Goal: Task Accomplishment & Management: Manage account settings

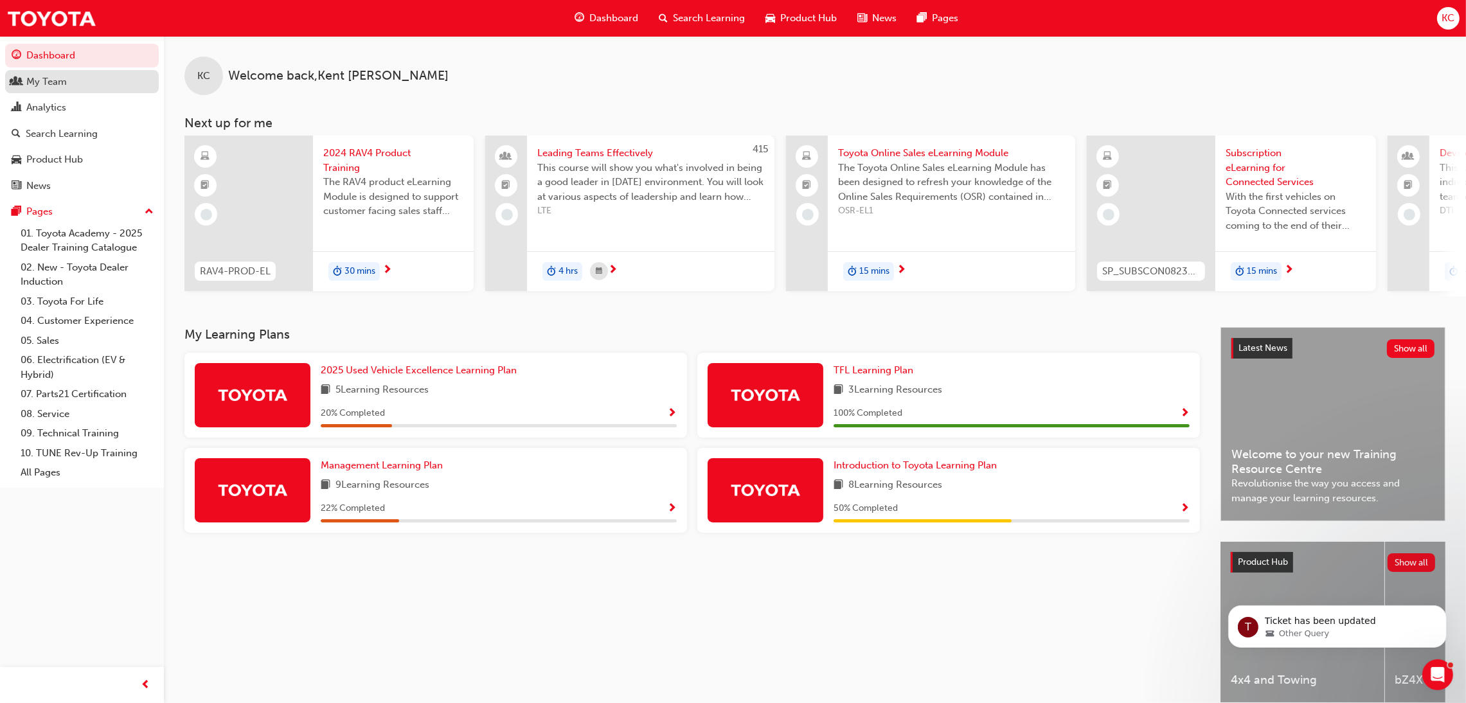
click at [65, 80] on div "My Team" at bounding box center [46, 82] width 40 height 15
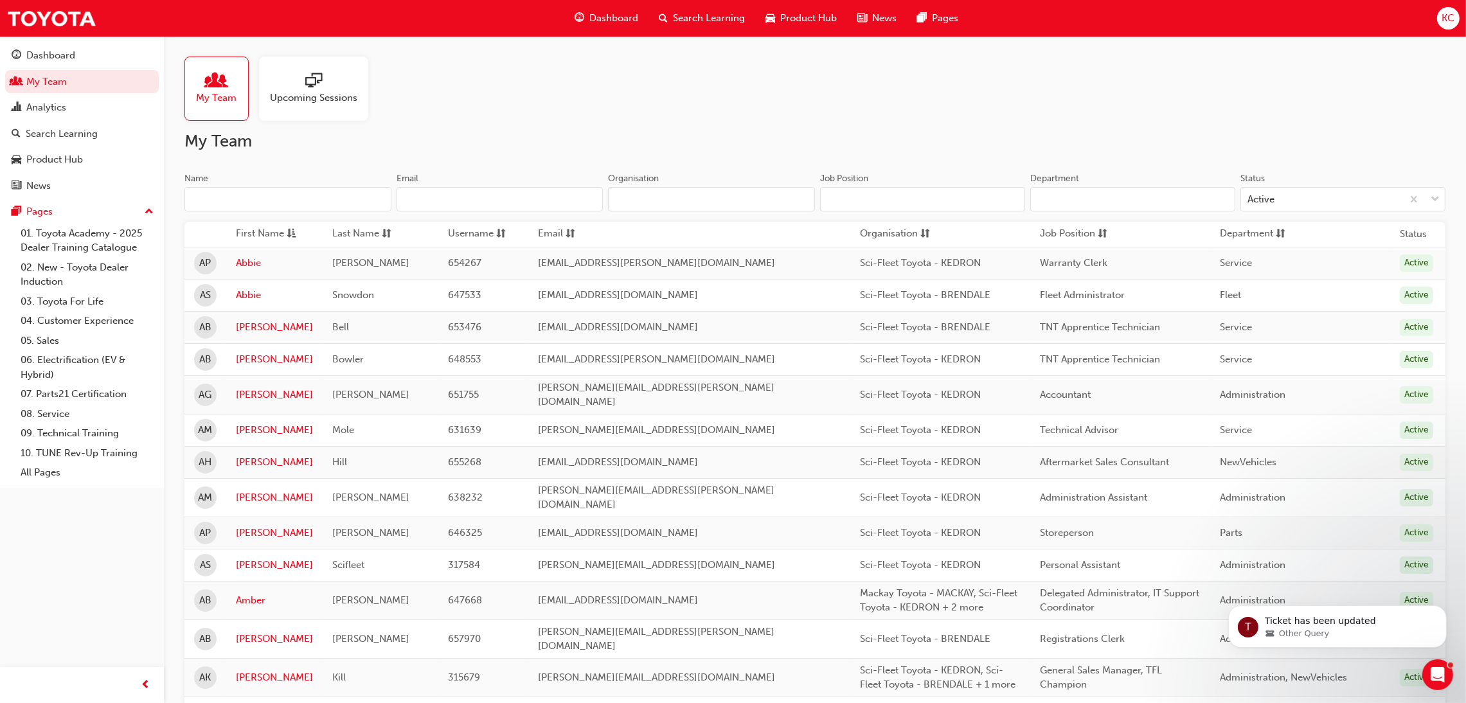
click at [307, 199] on input "Name" at bounding box center [287, 199] width 207 height 24
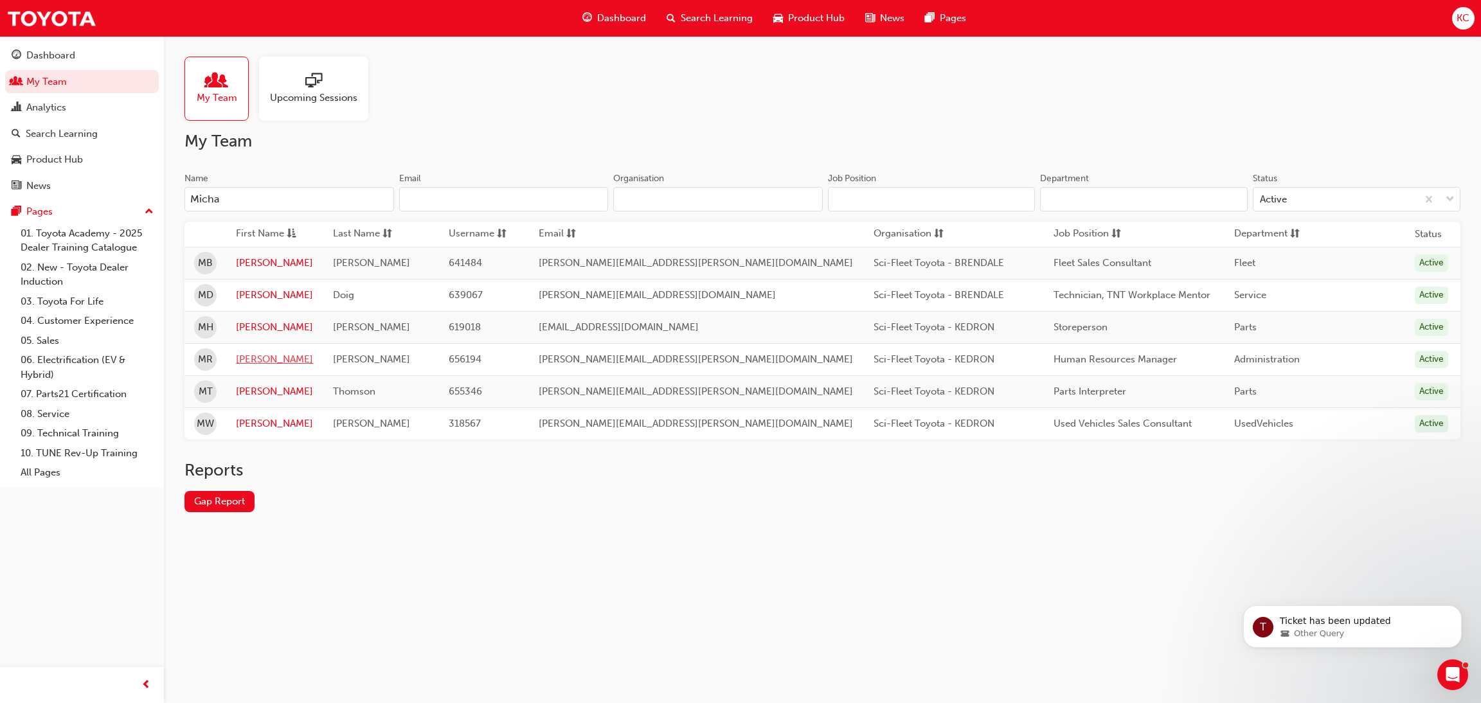
type input "Micha"
click at [260, 358] on link "[PERSON_NAME]" at bounding box center [274, 359] width 77 height 15
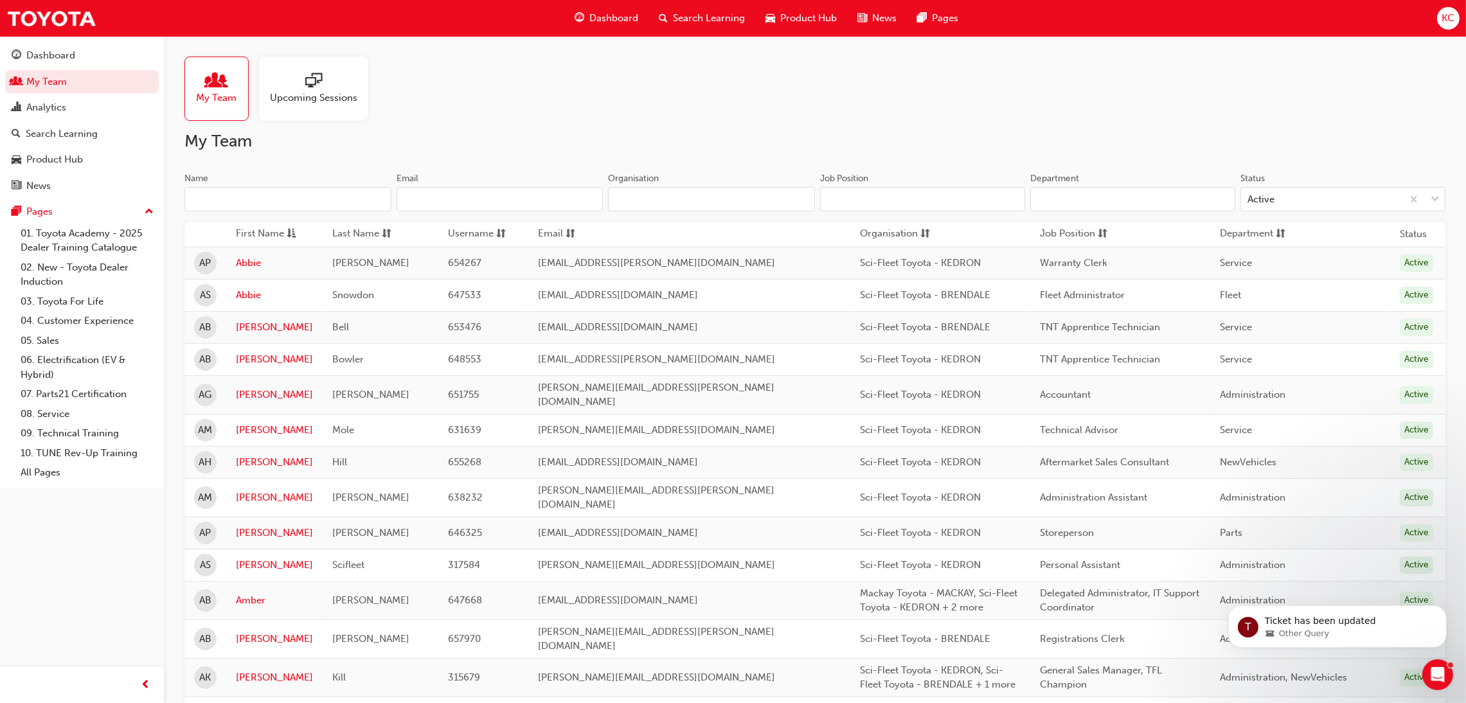
click at [263, 194] on input "Name" at bounding box center [287, 199] width 207 height 24
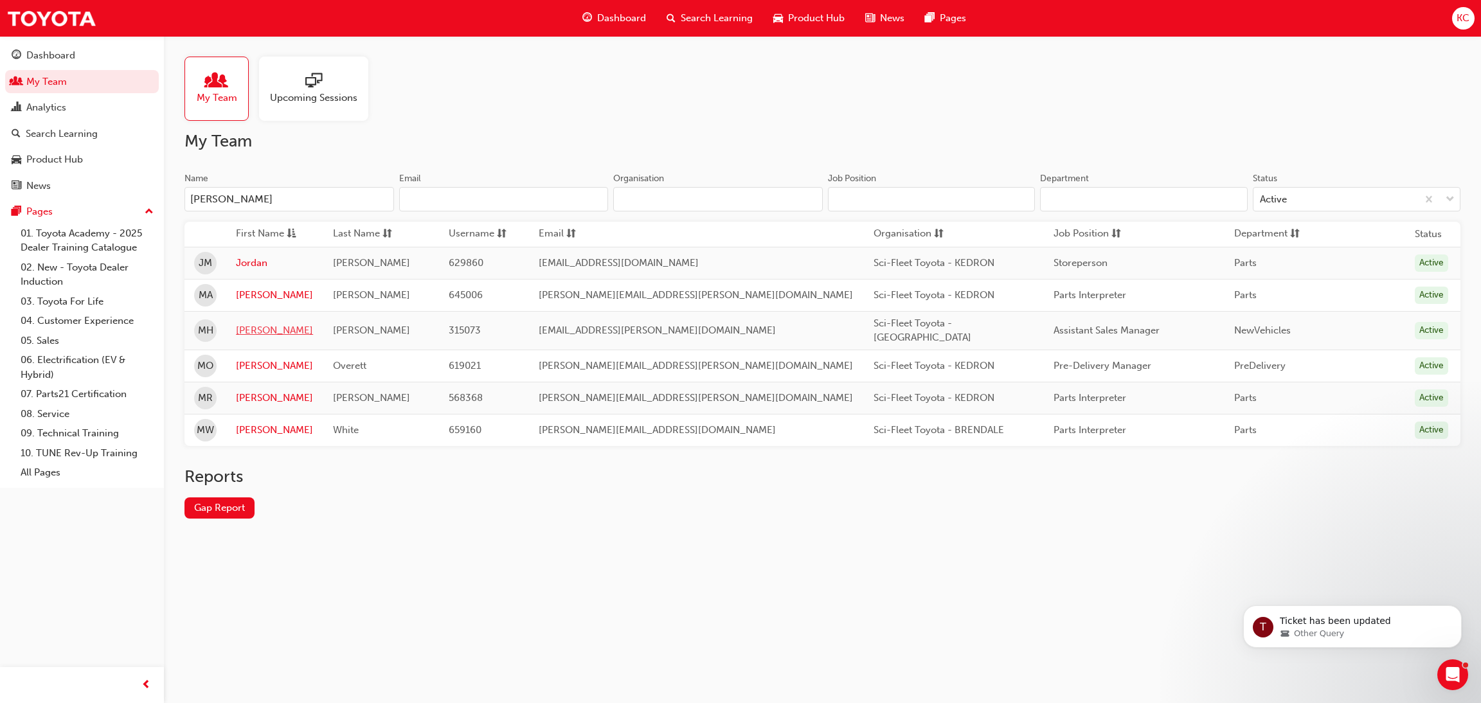
type input "[PERSON_NAME]"
click at [272, 333] on link "[PERSON_NAME]" at bounding box center [274, 330] width 77 height 15
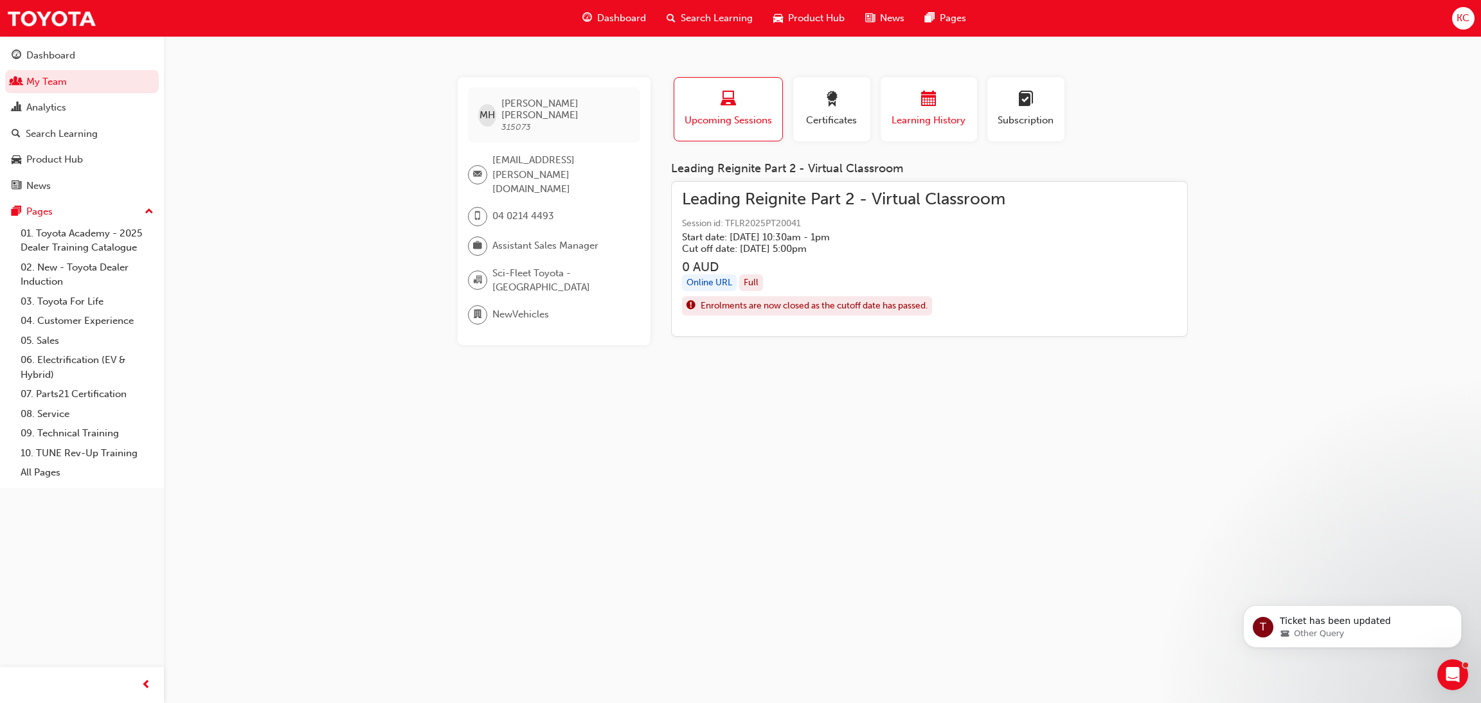
click at [920, 110] on div "Learning History" at bounding box center [928, 109] width 77 height 37
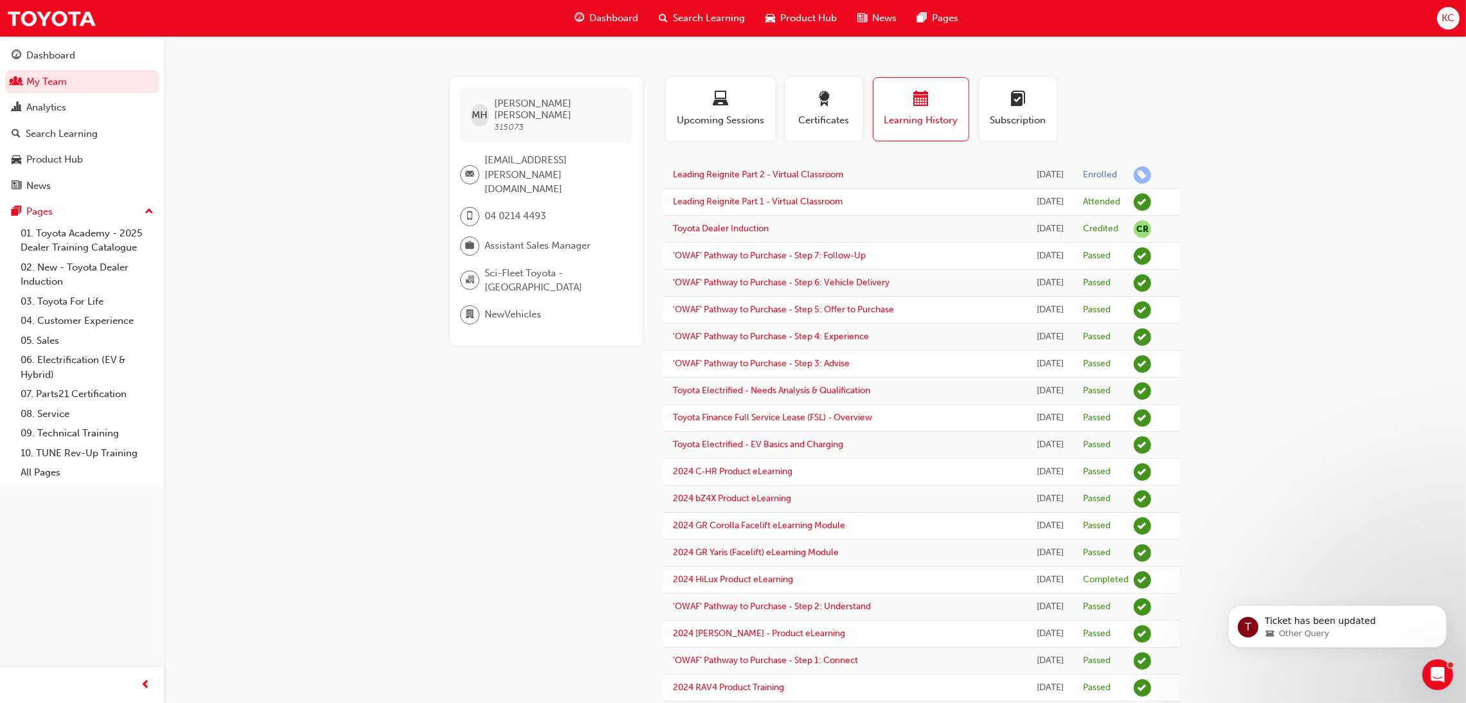
click at [691, 21] on span "Search Learning" at bounding box center [709, 18] width 72 height 15
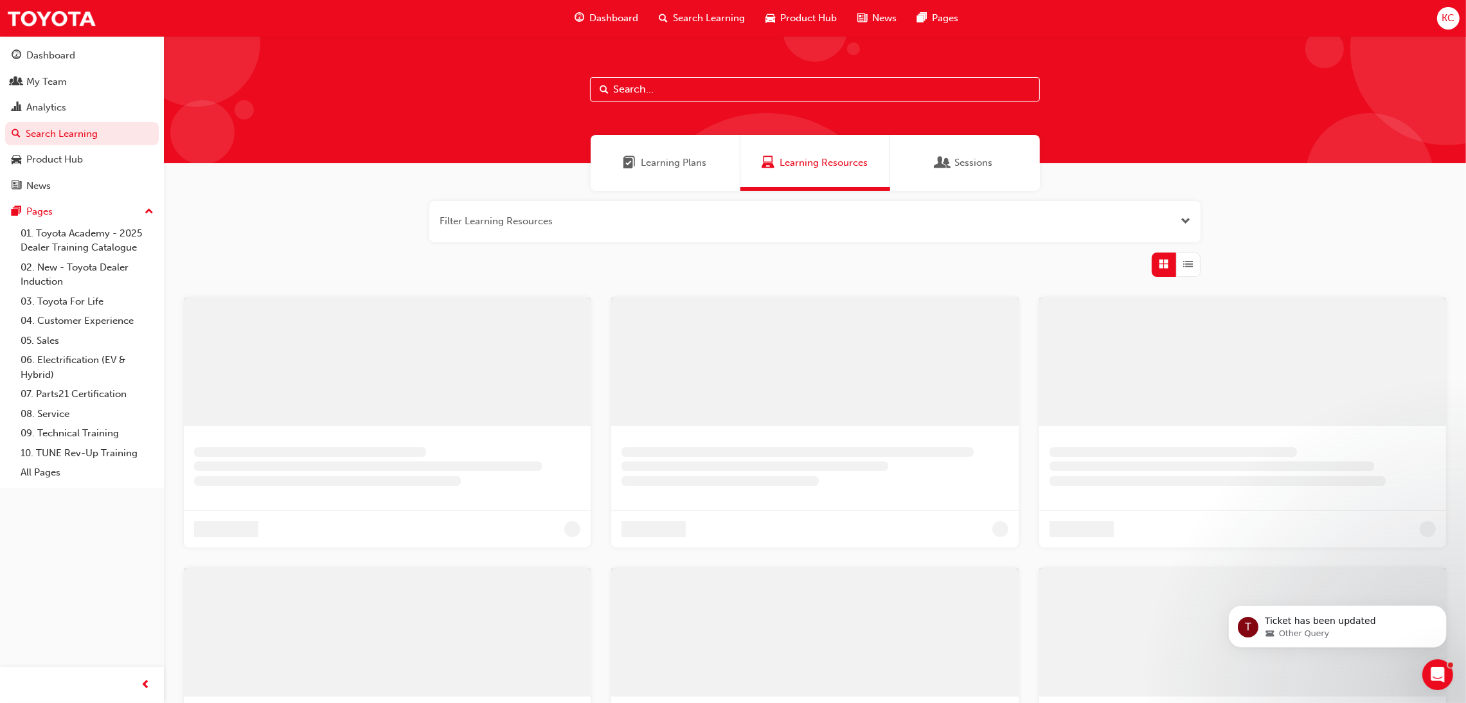
click at [639, 90] on input "text" at bounding box center [815, 89] width 450 height 24
type input "T"
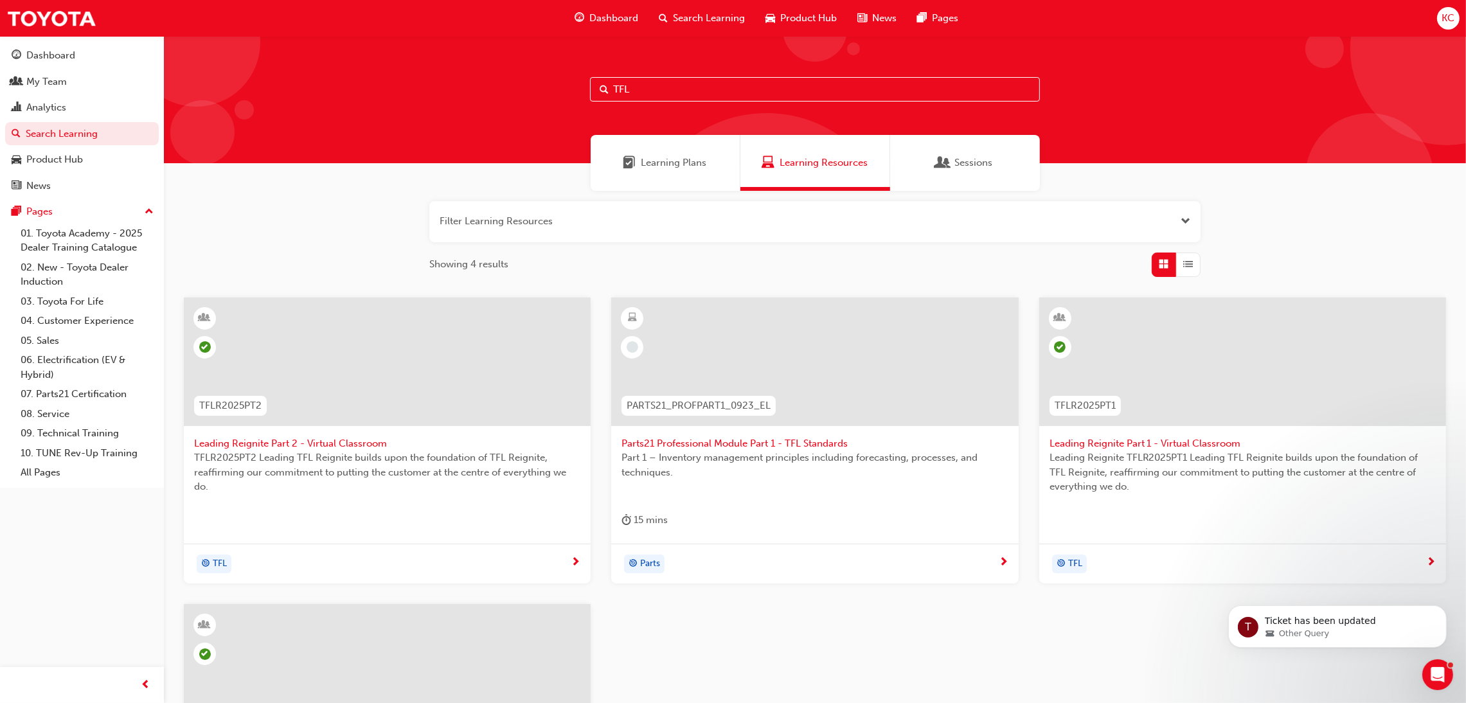
type input "TFL"
click at [330, 441] on span "Leading Reignite Part 2 - Virtual Classroom" at bounding box center [387, 443] width 386 height 15
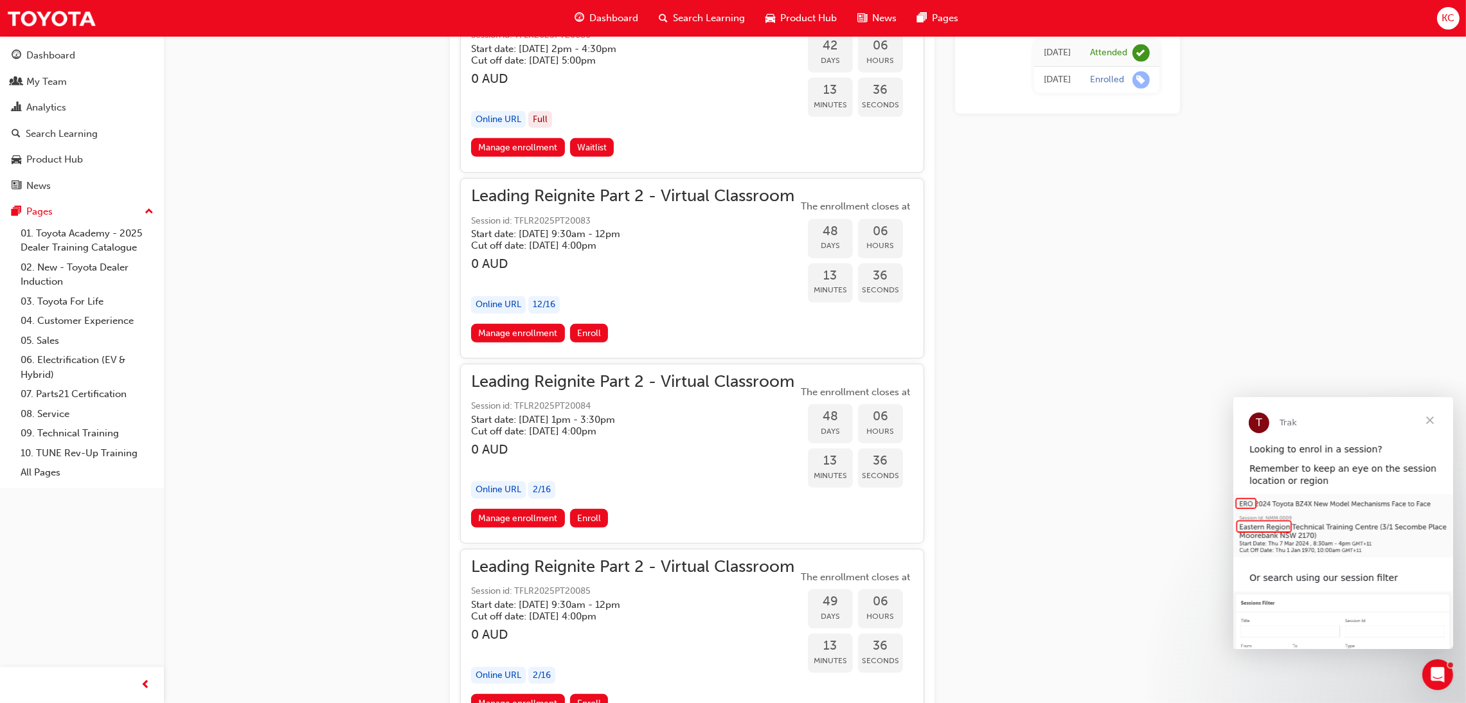
scroll to position [8145, 0]
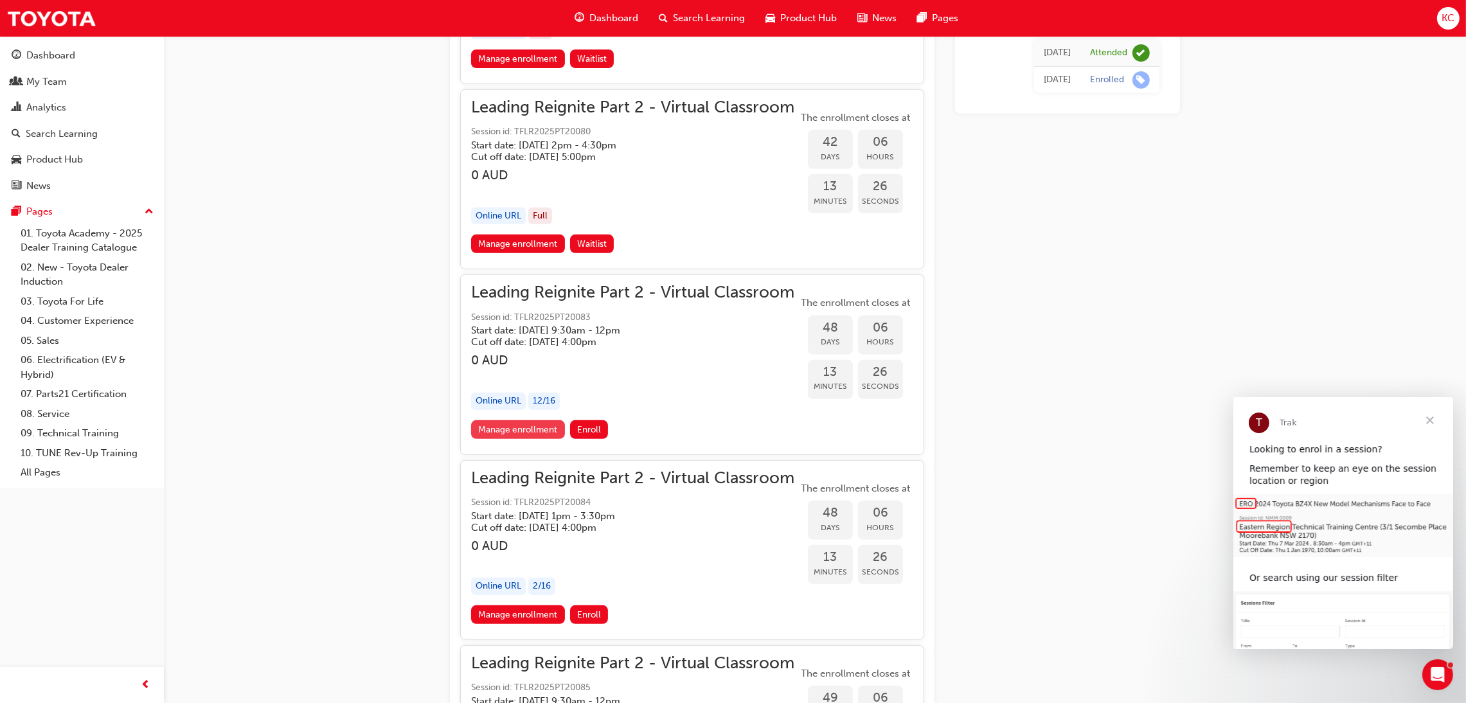
click at [534, 429] on link "Manage enrollment" at bounding box center [518, 429] width 94 height 19
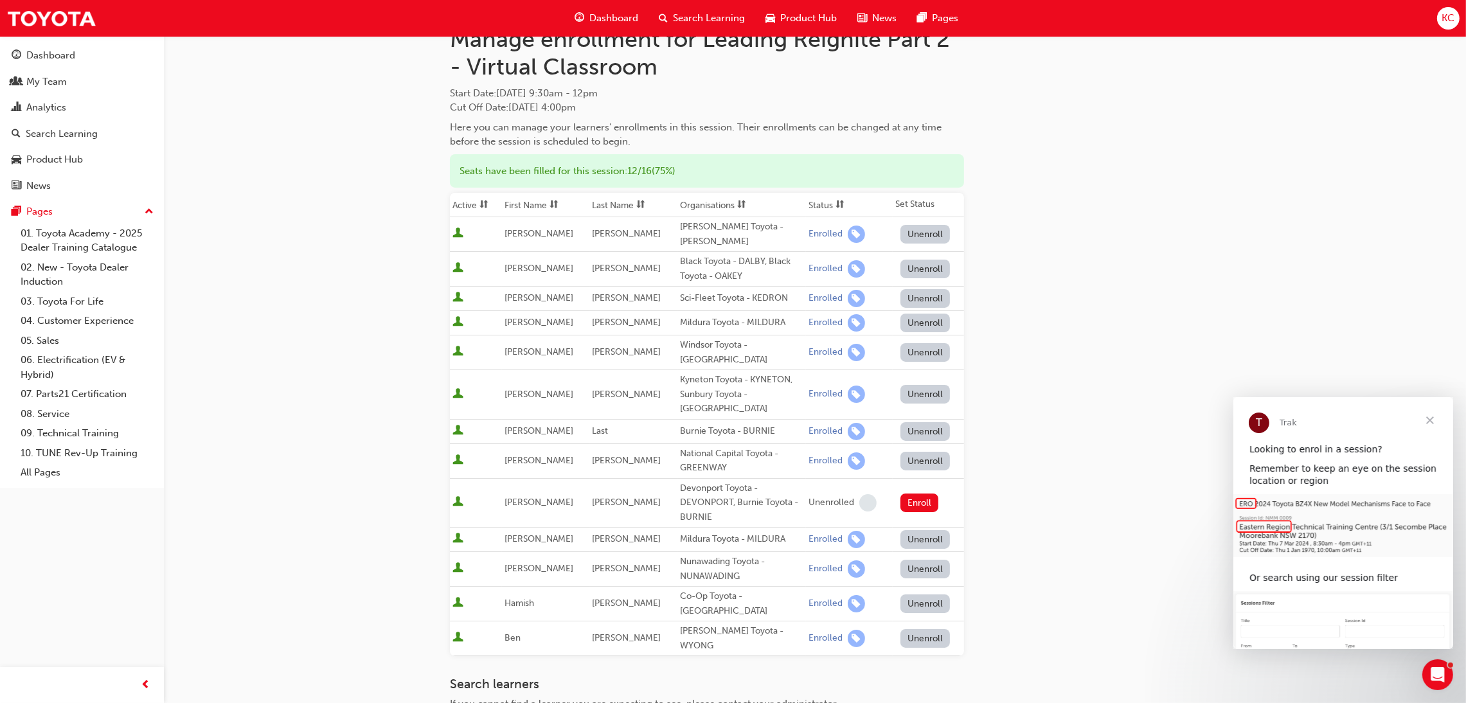
scroll to position [96, 0]
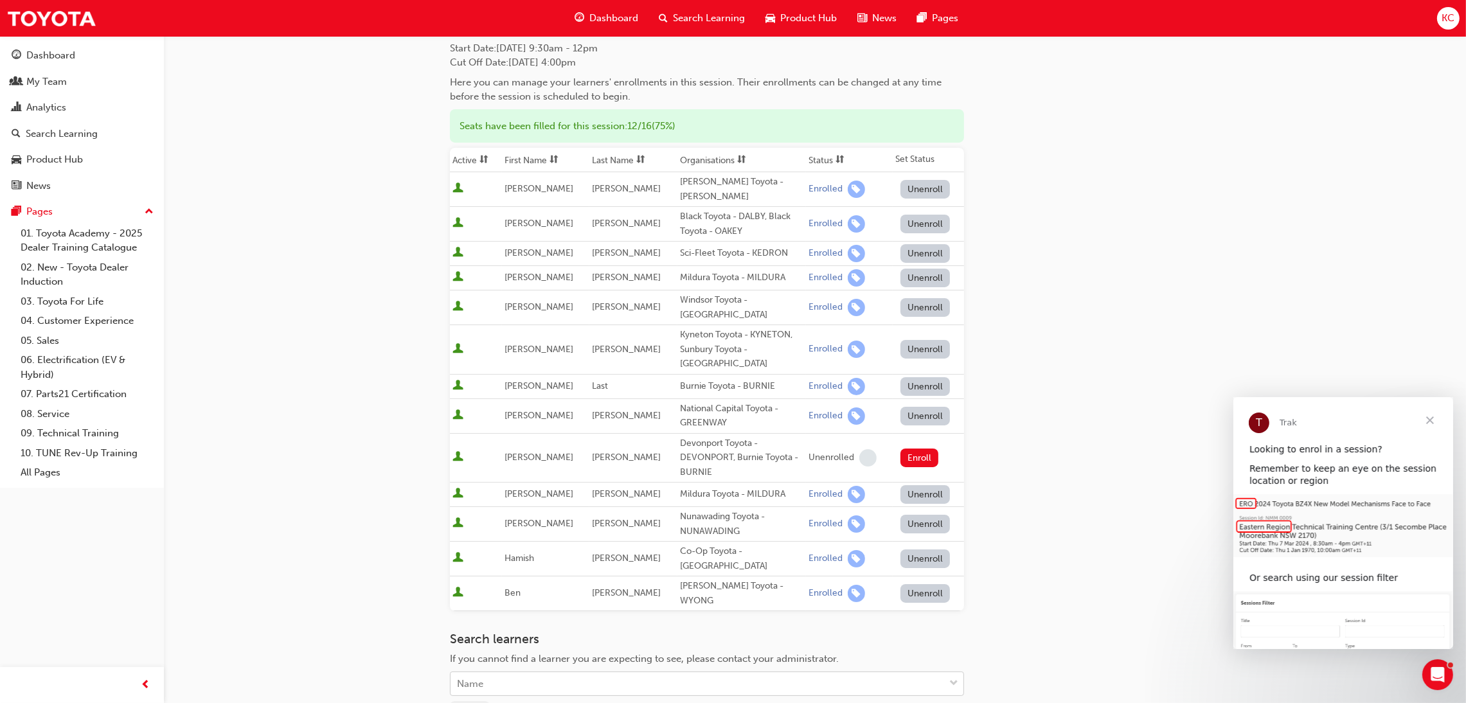
click at [601, 673] on div "Name" at bounding box center [697, 684] width 494 height 22
type input "[PERSON_NAME]"
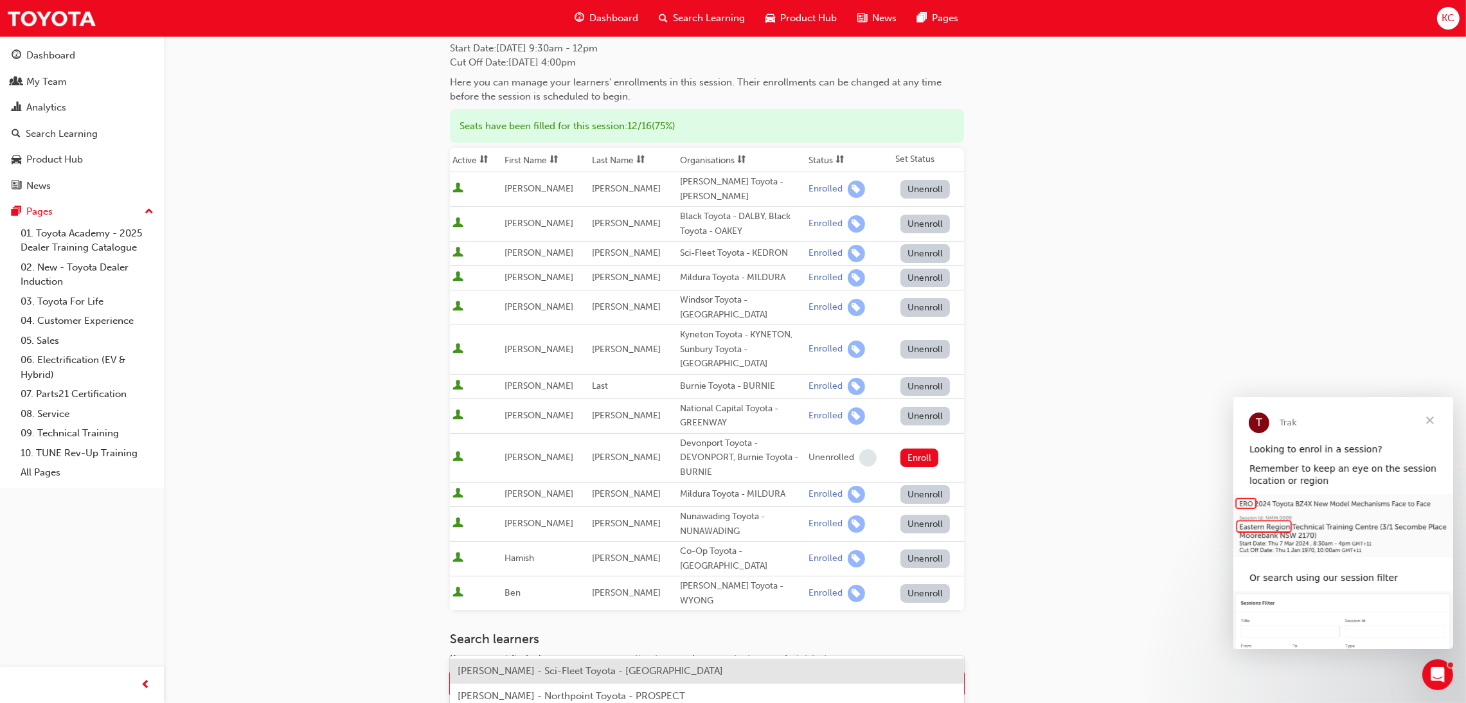
click at [557, 670] on span "[PERSON_NAME] - Sci-Fleet Toyota - [GEOGRAPHIC_DATA]" at bounding box center [590, 671] width 265 height 12
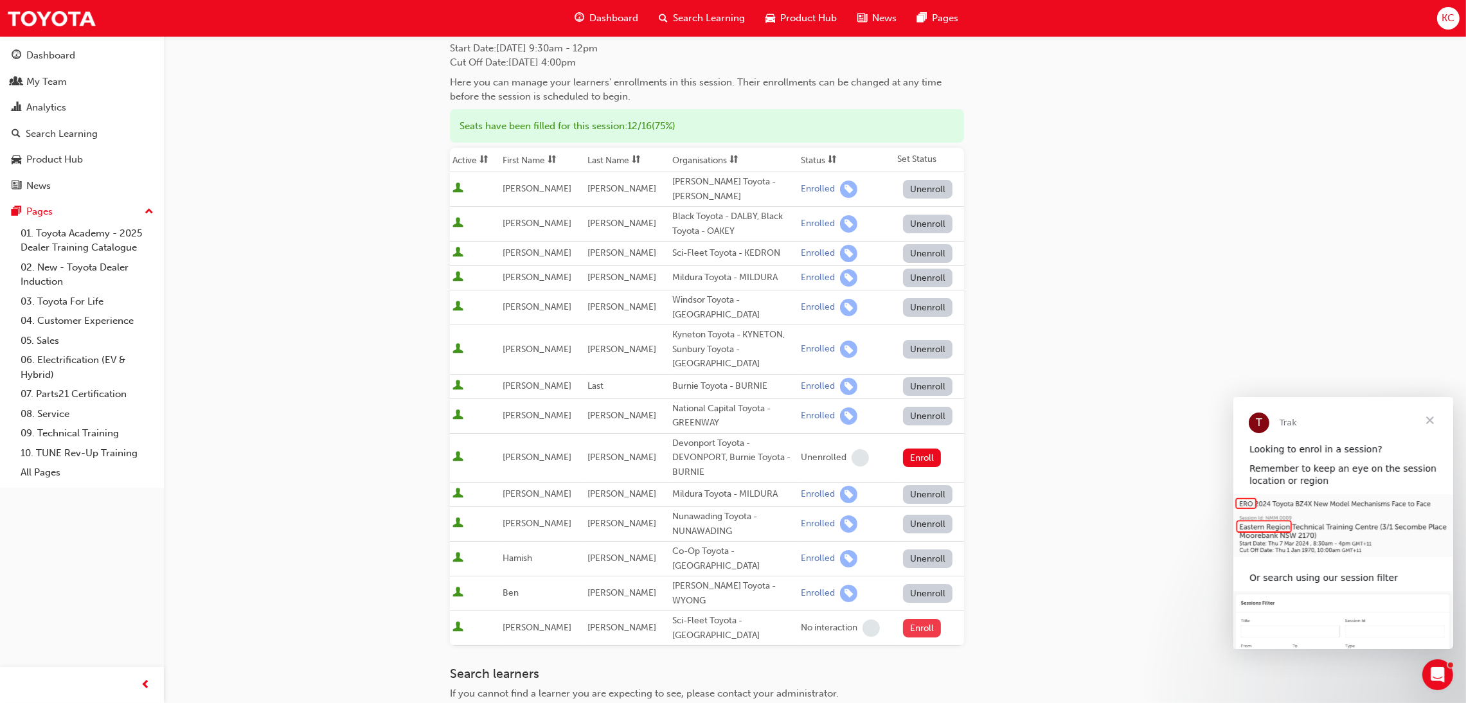
click at [916, 619] on button "Enroll" at bounding box center [922, 628] width 39 height 19
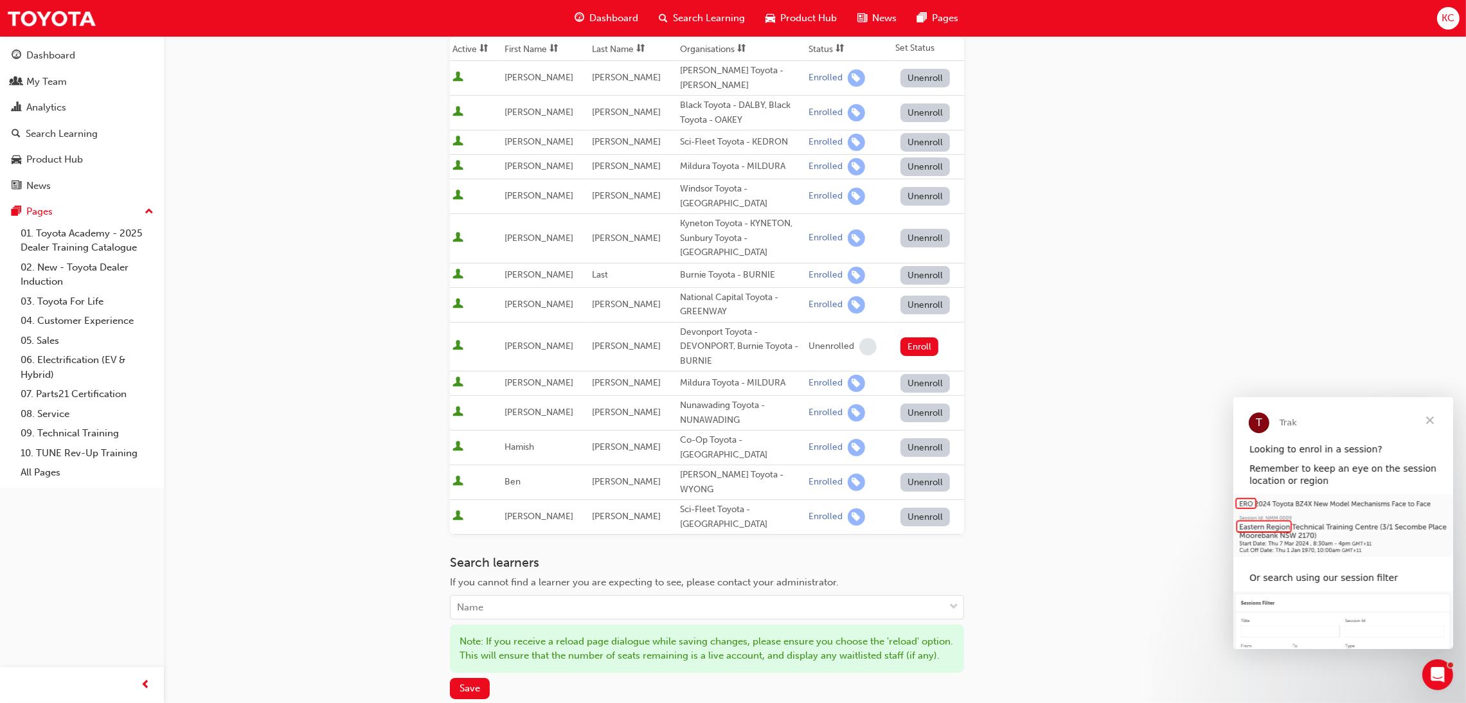
scroll to position [335, 0]
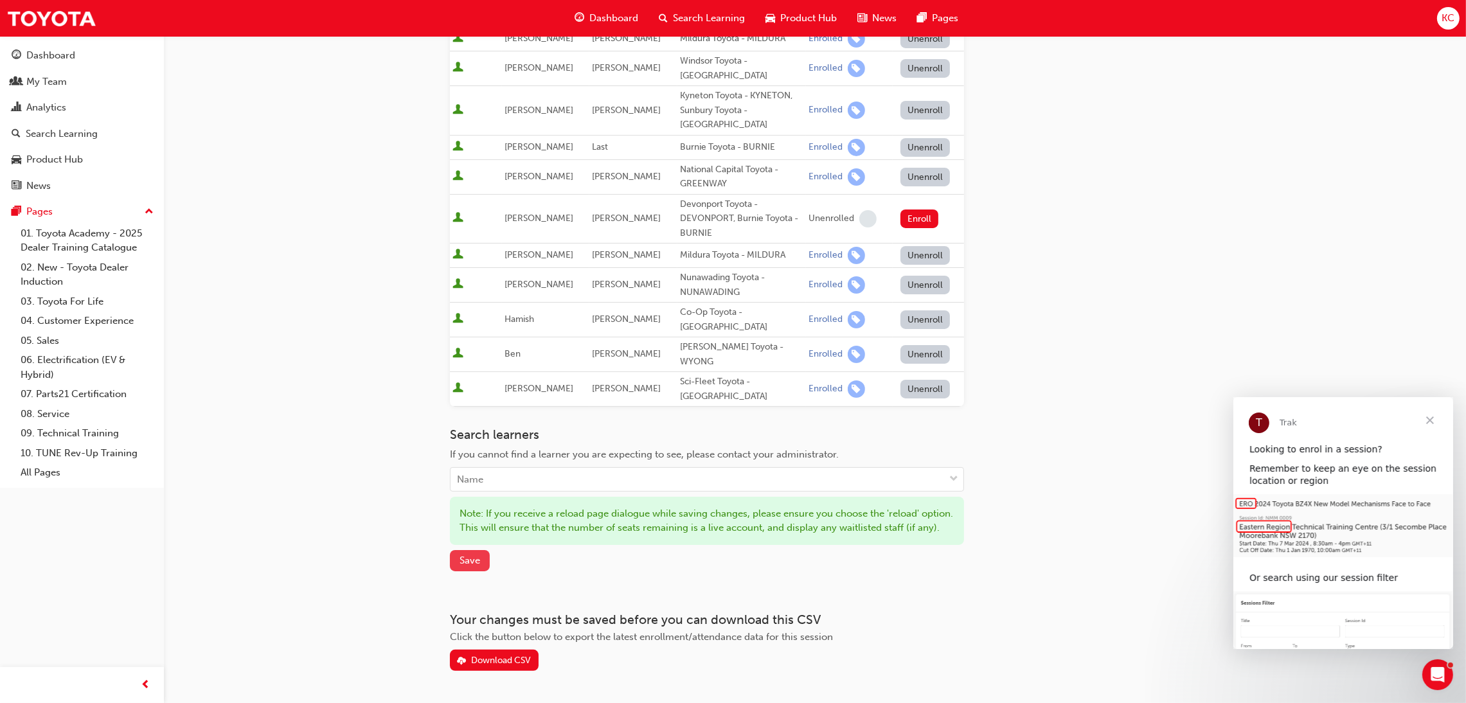
click at [479, 555] on span "Save" at bounding box center [469, 561] width 21 height 12
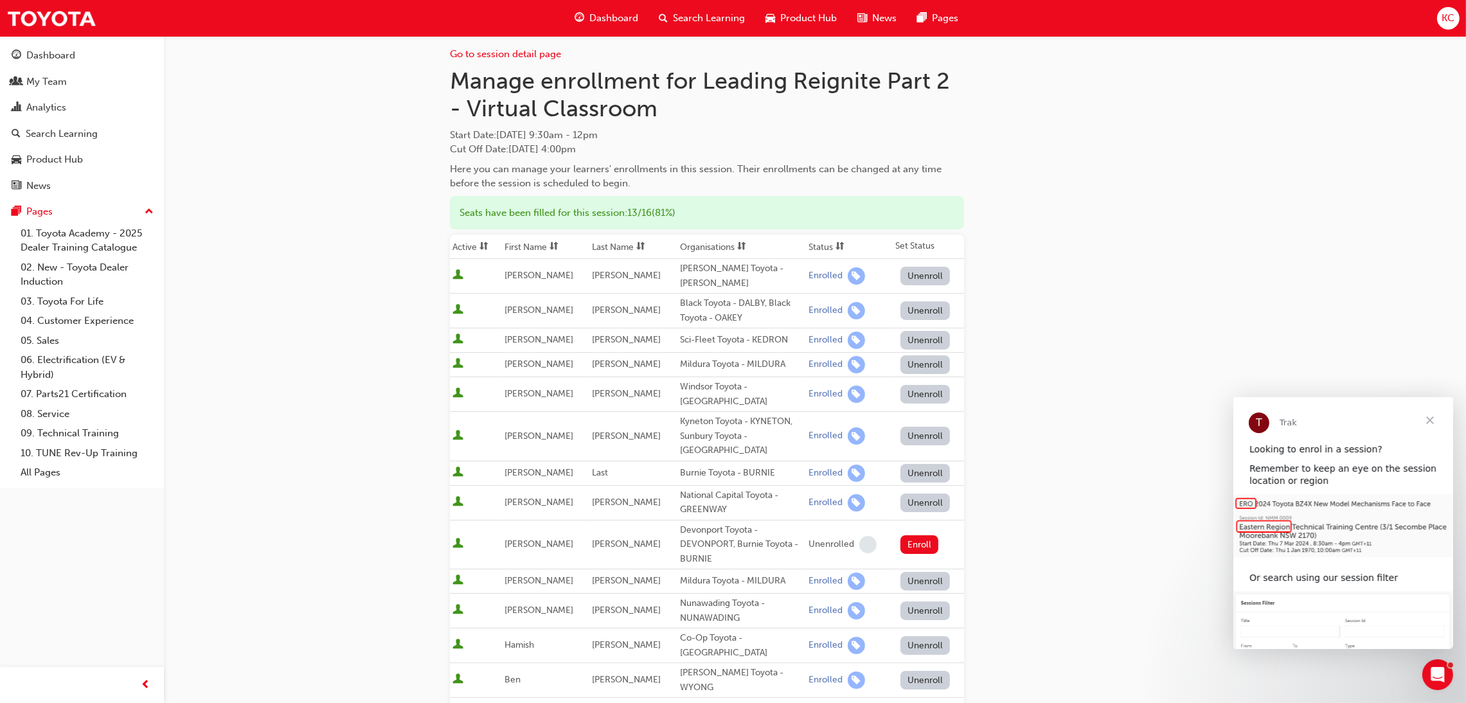
scroll to position [0, 0]
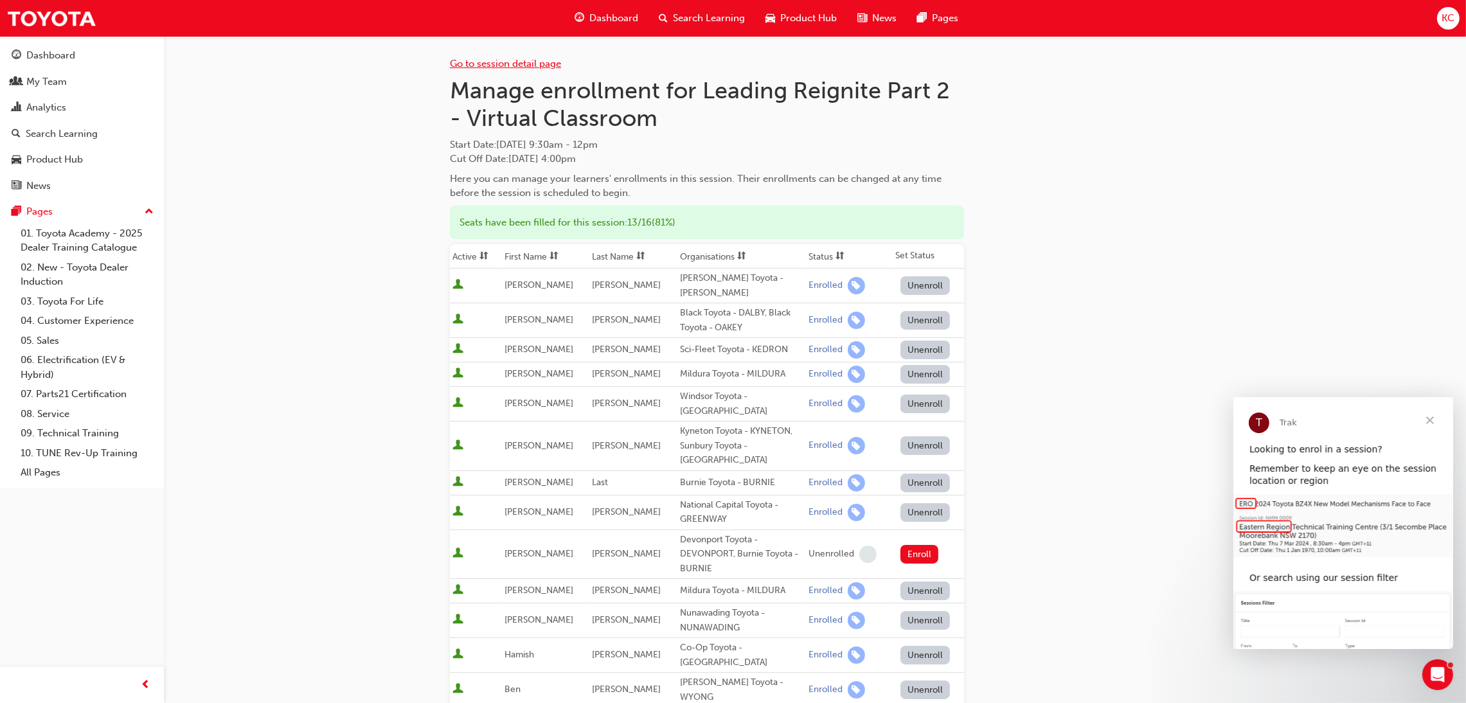
click at [492, 64] on link "Go to session detail page" at bounding box center [505, 64] width 111 height 12
